Goal: Entertainment & Leisure: Consume media (video, audio)

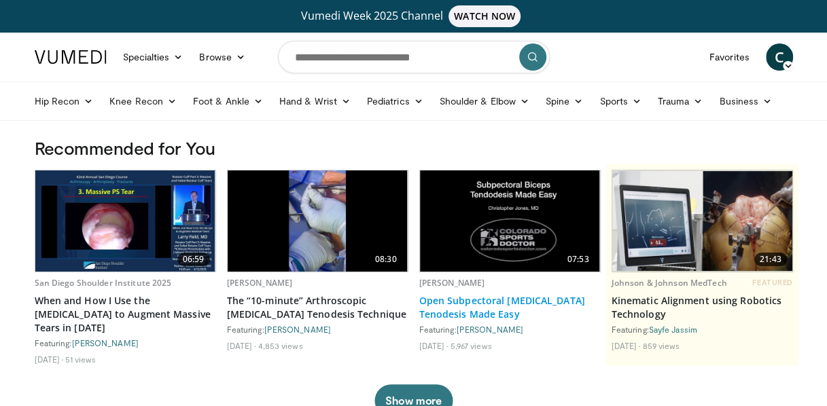
click at [490, 298] on link "Open Subpectoral Biceps Tenodesis Made Easy" at bounding box center [509, 307] width 181 height 27
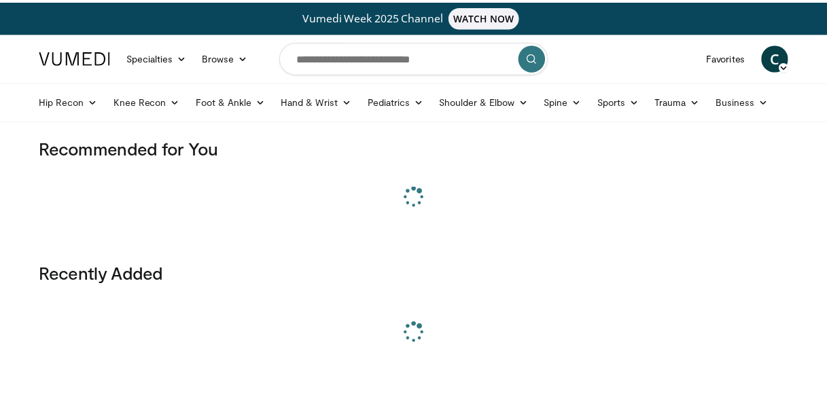
scroll to position [33, 0]
